Goal: Task Accomplishment & Management: Manage account settings

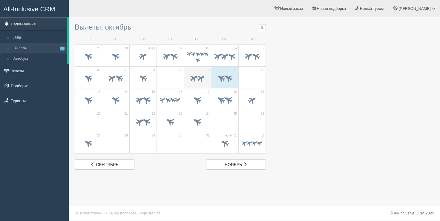
click at [203, 73] on span at bounding box center [201, 78] width 10 height 10
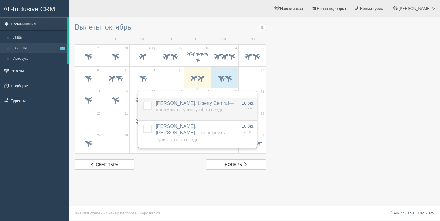
drag, startPoint x: 147, startPoint y: 106, endPoint x: 151, endPoint y: 113, distance: 7.7
click at [143, 101] on label at bounding box center [143, 101] width 0 height 0
click at [0, 0] on input "checkbox" at bounding box center [0, 0] width 0 height 0
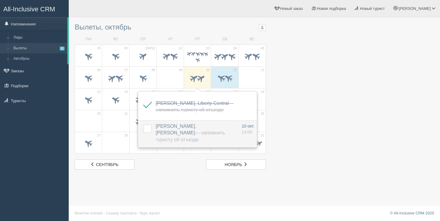
click at [143, 124] on label at bounding box center [143, 124] width 0 height 0
click at [0, 0] on input "checkbox" at bounding box center [0, 0] width 0 height 0
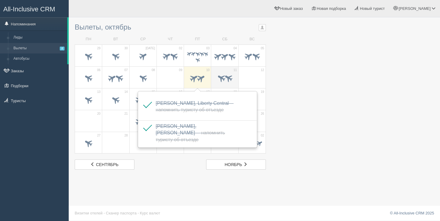
click at [216, 74] on span at bounding box center [221, 78] width 10 height 10
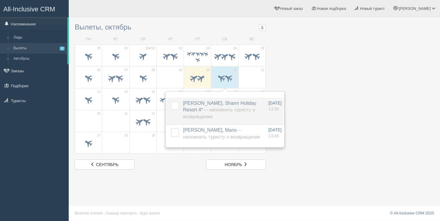
click at [171, 101] on label at bounding box center [171, 101] width 0 height 0
click at [0, 0] on input "checkbox" at bounding box center [0, 0] width 0 height 0
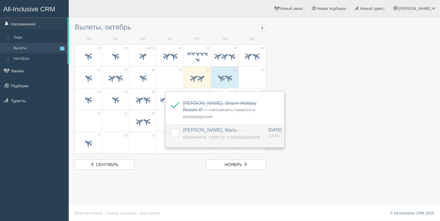
click at [171, 128] on label at bounding box center [171, 128] width 0 height 0
click at [0, 0] on input "checkbox" at bounding box center [0, 0] width 0 height 0
click at [281, 76] on div at bounding box center [254, 94] width 359 height 149
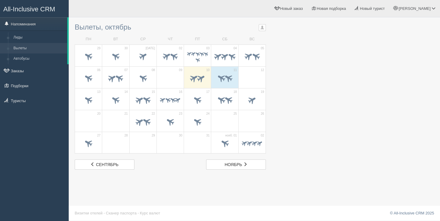
drag, startPoint x: 193, startPoint y: 35, endPoint x: 117, endPoint y: 1, distance: 83.3
click at [191, 33] on div "Вылеты, октябрь Все напоминания Все Мои напоминания Мои Снежанна Гриценко Ульян…" at bounding box center [170, 94] width 191 height 149
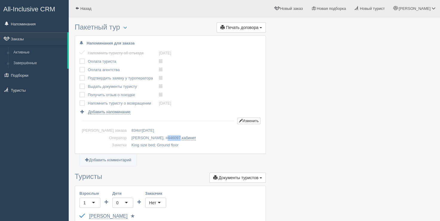
click at [167, 138] on span "446097" at bounding box center [173, 137] width 13 height 4
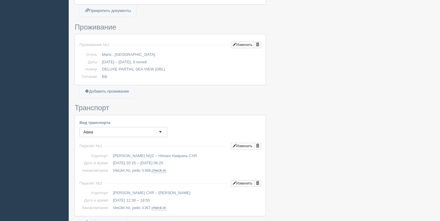
scroll to position [269, 0]
